Goal: Information Seeking & Learning: Learn about a topic

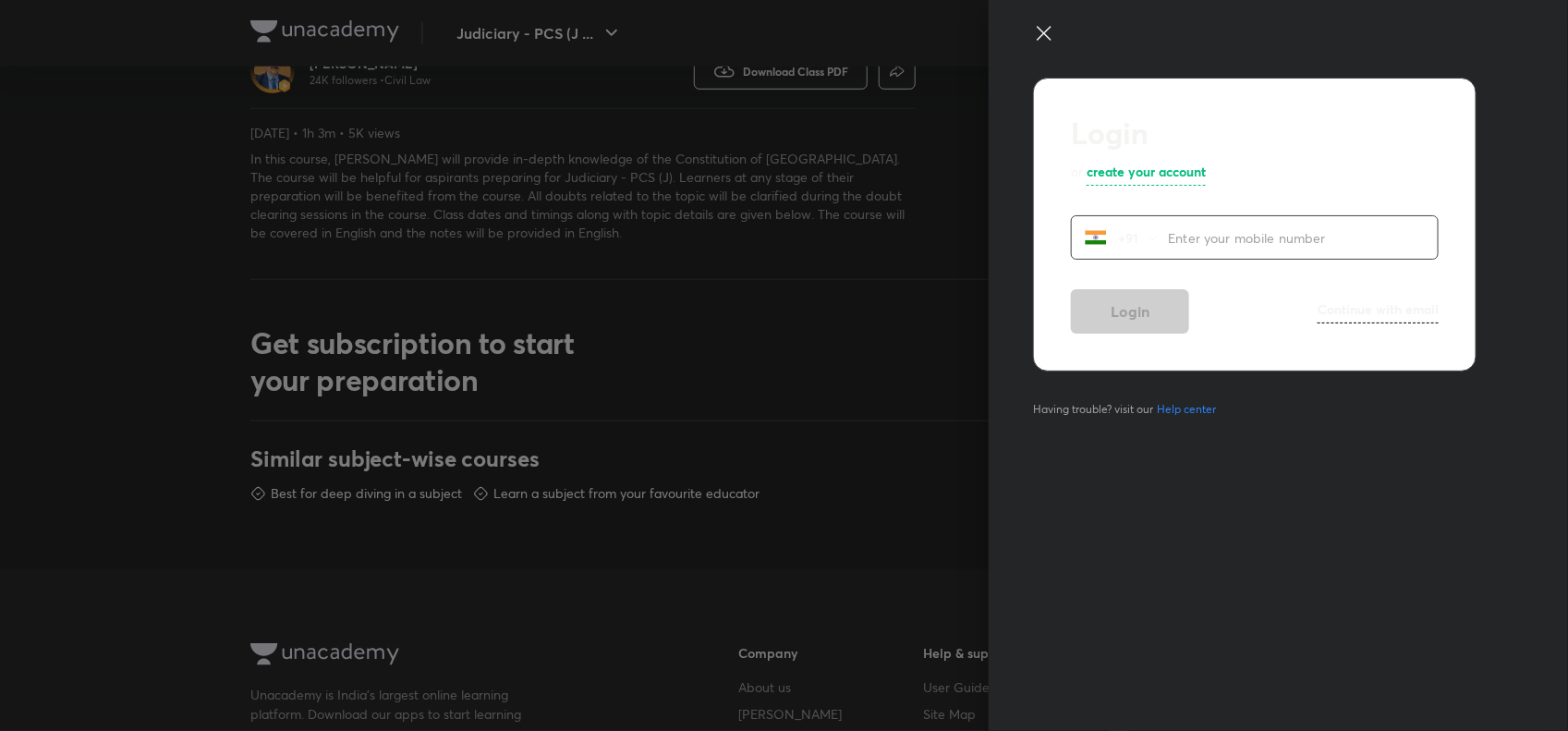
scroll to position [639, 0]
